Goal: Task Accomplishment & Management: Complete application form

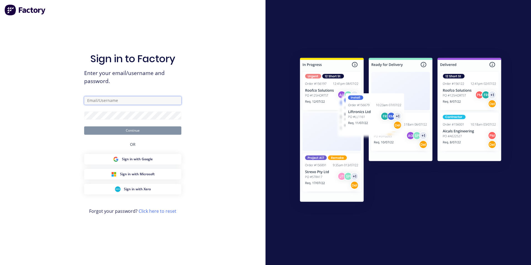
drag, startPoint x: 0, startPoint y: 0, endPoint x: 121, endPoint y: 99, distance: 156.4
click at [121, 99] on input "text" at bounding box center [132, 100] width 97 height 8
type input "sales@frameswest.net.au"
click at [84, 126] on button "Continue" at bounding box center [132, 130] width 97 height 8
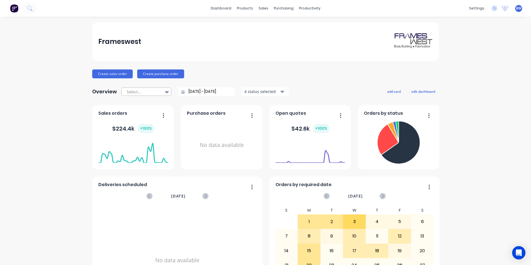
click at [165, 92] on icon at bounding box center [167, 92] width 4 height 6
click at [270, 24] on link "Sales Orders" at bounding box center [291, 26] width 74 height 11
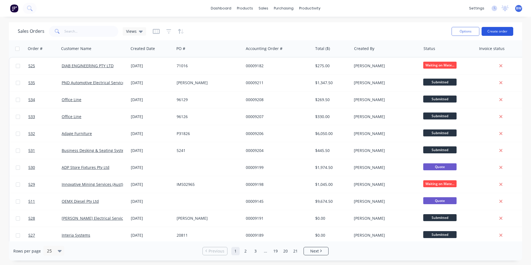
click at [497, 30] on button "Create order" at bounding box center [498, 31] width 32 height 9
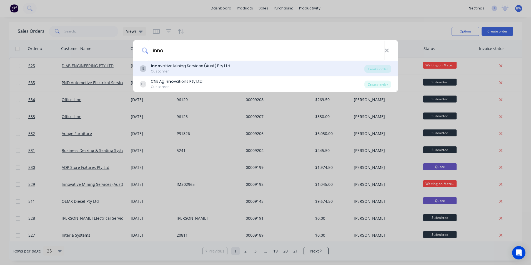
type input "inno"
click at [196, 69] on div "Customer" at bounding box center [190, 71] width 79 height 5
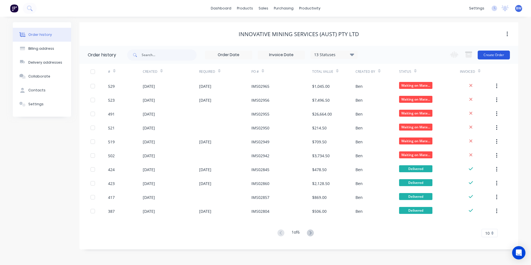
click at [501, 56] on button "Create Order" at bounding box center [494, 55] width 32 height 9
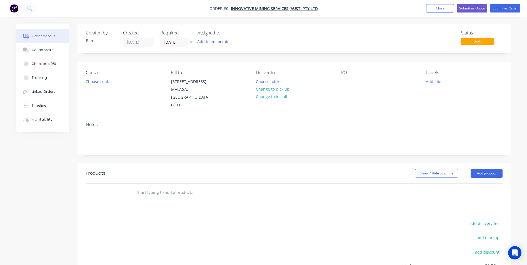
click at [190, 42] on icon at bounding box center [191, 42] width 3 height 3
click at [277, 82] on button "Choose address" at bounding box center [271, 82] width 36 height 8
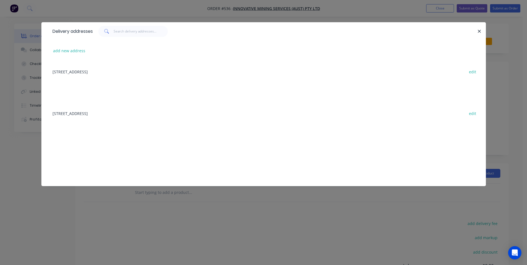
click at [128, 72] on div "[STREET_ADDRESS] edit" at bounding box center [264, 71] width 428 height 21
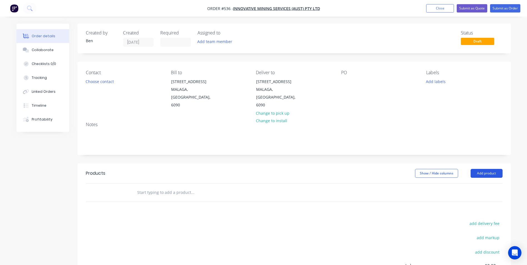
click at [495, 169] on button "Add product" at bounding box center [487, 173] width 32 height 9
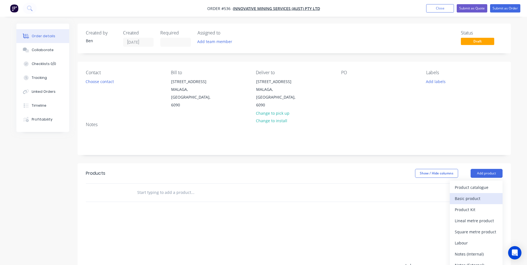
click at [484, 195] on div "Basic product" at bounding box center [476, 199] width 43 height 8
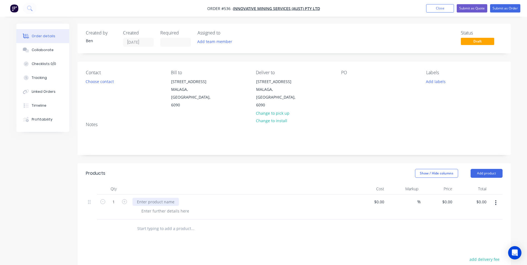
click at [142, 198] on div at bounding box center [156, 202] width 46 height 8
click at [447, 198] on div "0 0" at bounding box center [450, 202] width 9 height 8
type input "$195.00"
click at [312, 231] on div "Products Show / Hide columns Add product Qty Cost Markup Price Total 1 Supply, …" at bounding box center [294, 267] width 433 height 208
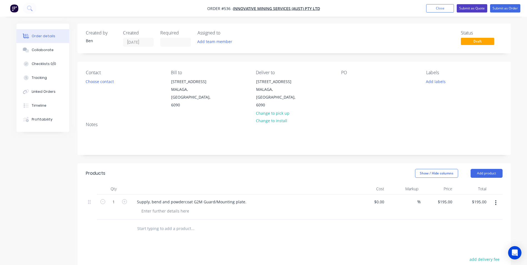
click at [482, 12] on button "Submit as Quote" at bounding box center [472, 8] width 31 height 8
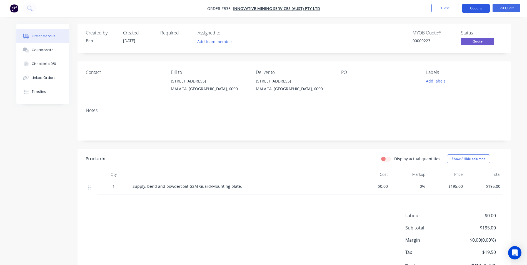
click at [482, 9] on button "Options" at bounding box center [476, 8] width 28 height 9
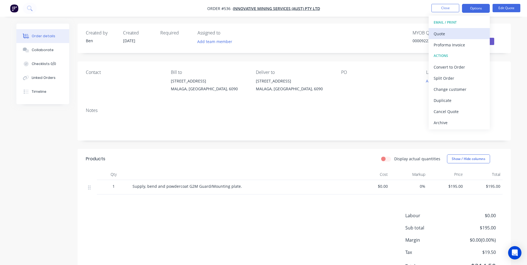
click at [451, 33] on div "Quote" at bounding box center [459, 34] width 51 height 8
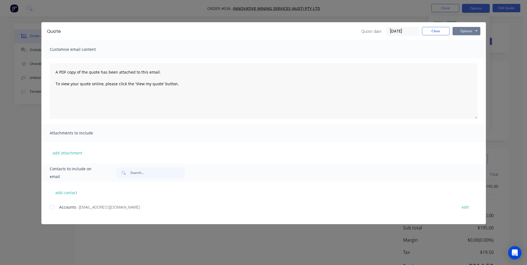
click at [463, 32] on button "Options" at bounding box center [467, 31] width 28 height 8
click at [464, 42] on button "Preview" at bounding box center [471, 40] width 36 height 9
click at [436, 33] on button "Close" at bounding box center [436, 31] width 28 height 8
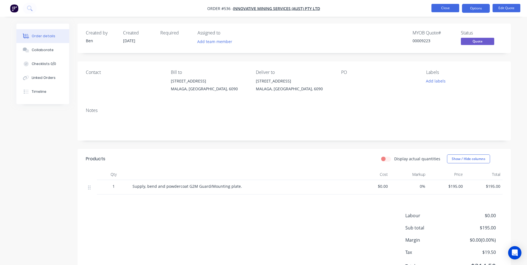
click at [450, 6] on button "Close" at bounding box center [446, 8] width 28 height 8
